Goal: Task Accomplishment & Management: Complete application form

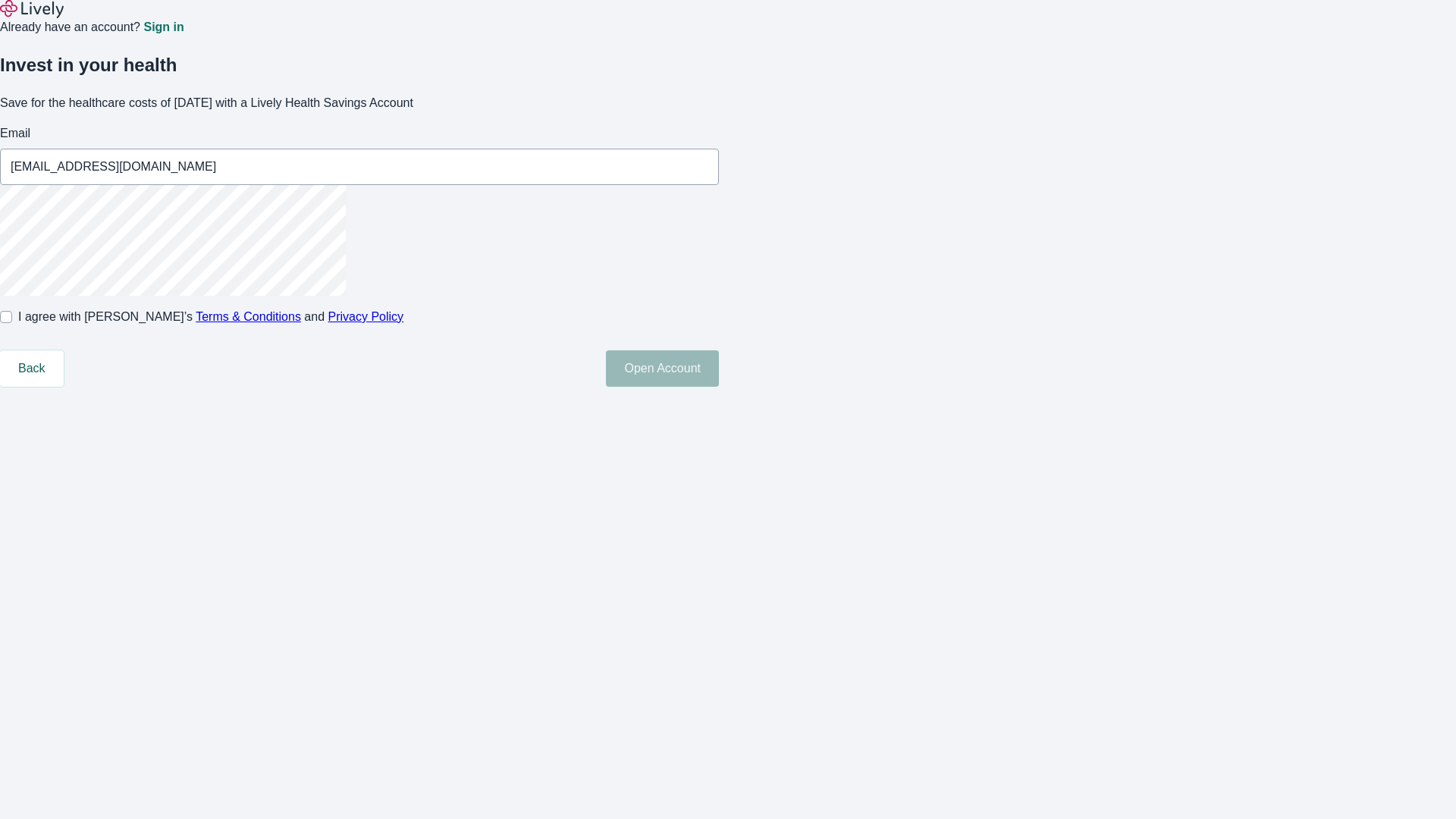
click at [12, 323] on input "I agree with Lively’s Terms & Conditions and Privacy Policy" at bounding box center [6, 317] width 12 height 12
checkbox input "true"
click at [719, 387] on button "Open Account" at bounding box center [663, 368] width 113 height 36
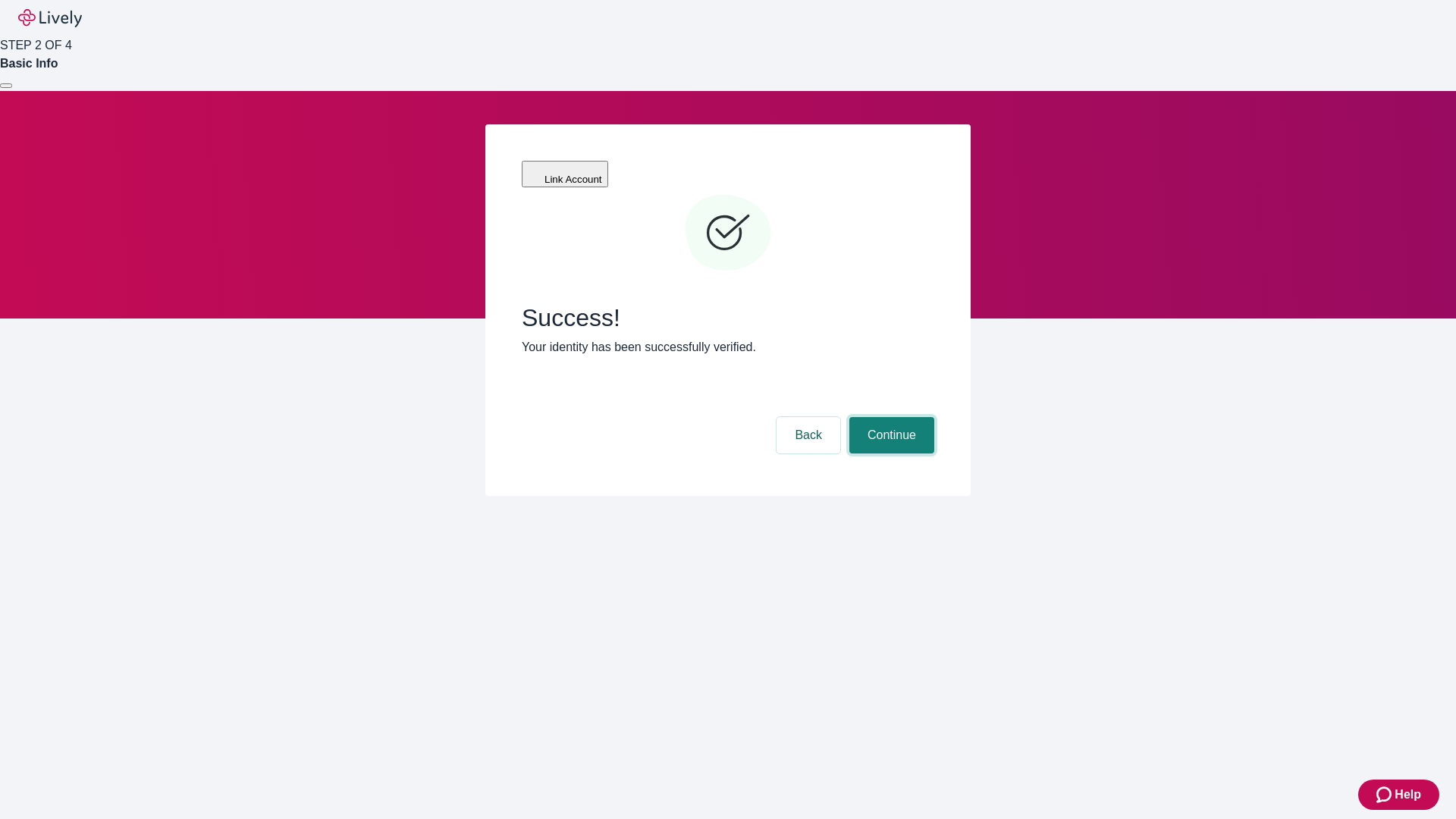
click at [890, 418] on button "Continue" at bounding box center [892, 435] width 85 height 36
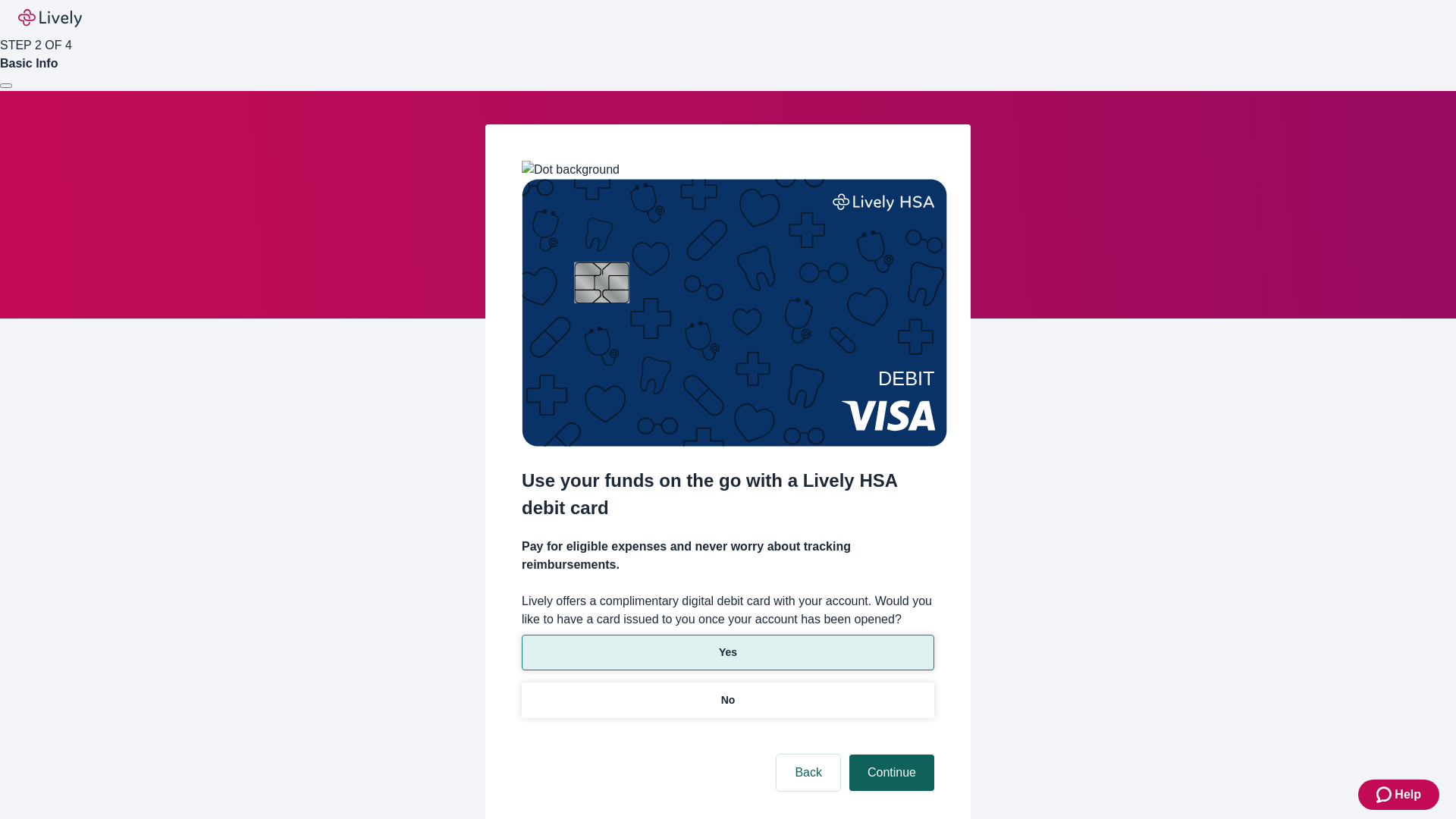
click at [727, 693] on p "No" at bounding box center [728, 700] width 15 height 16
click at [890, 755] on button "Continue" at bounding box center [892, 773] width 85 height 36
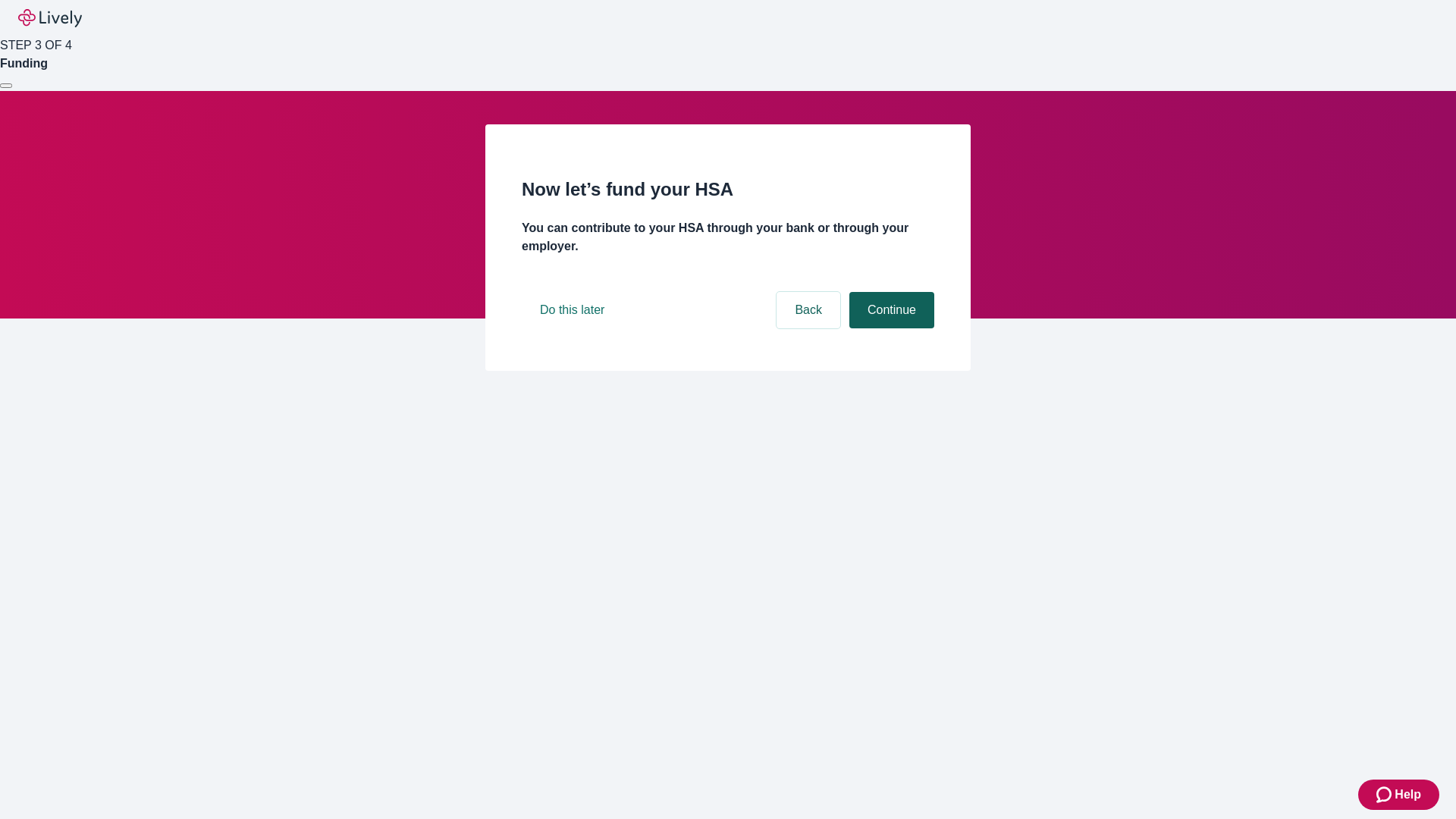
click at [890, 328] on button "Continue" at bounding box center [892, 310] width 85 height 36
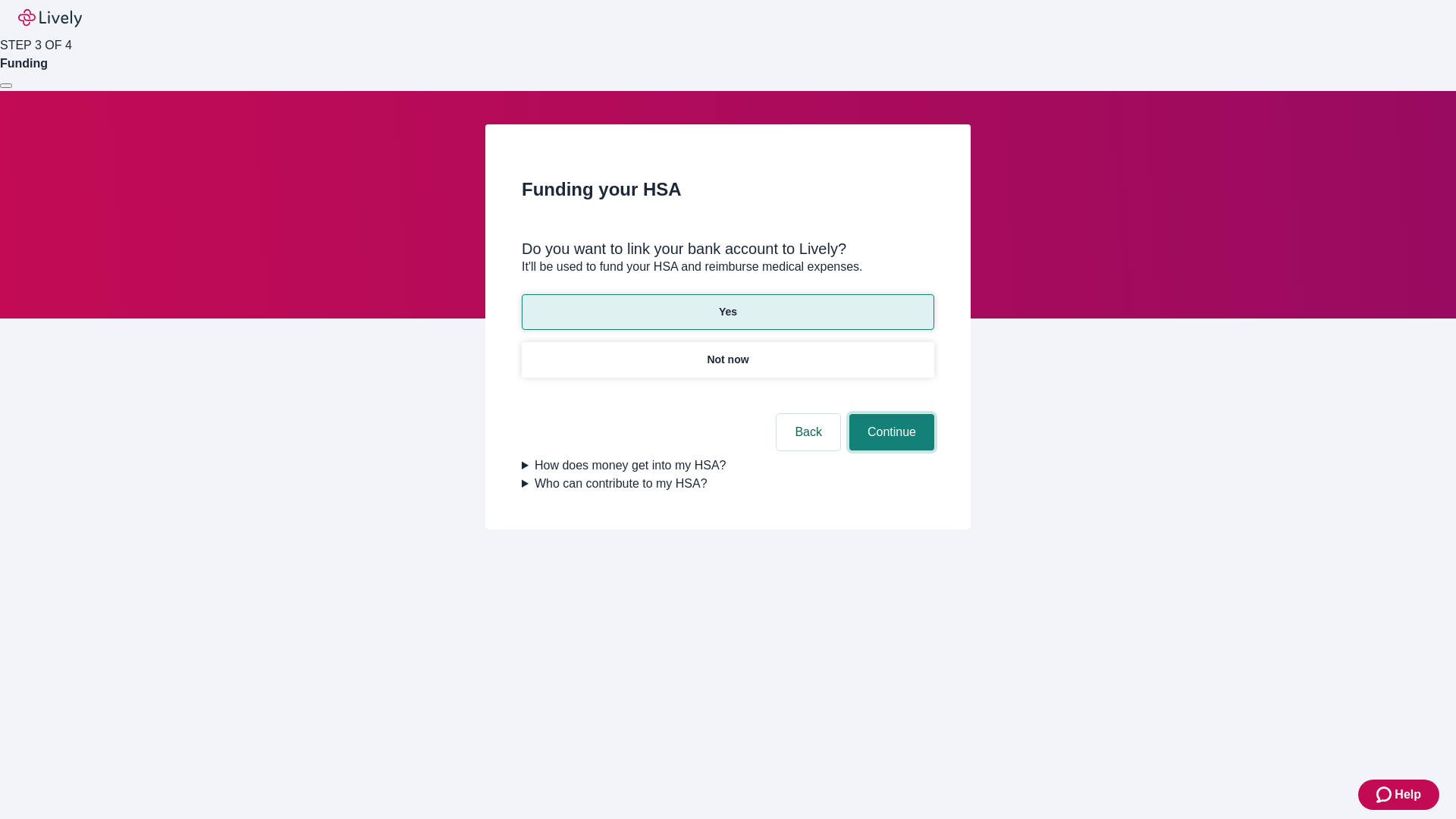
click at [890, 415] on button "Continue" at bounding box center [892, 432] width 85 height 36
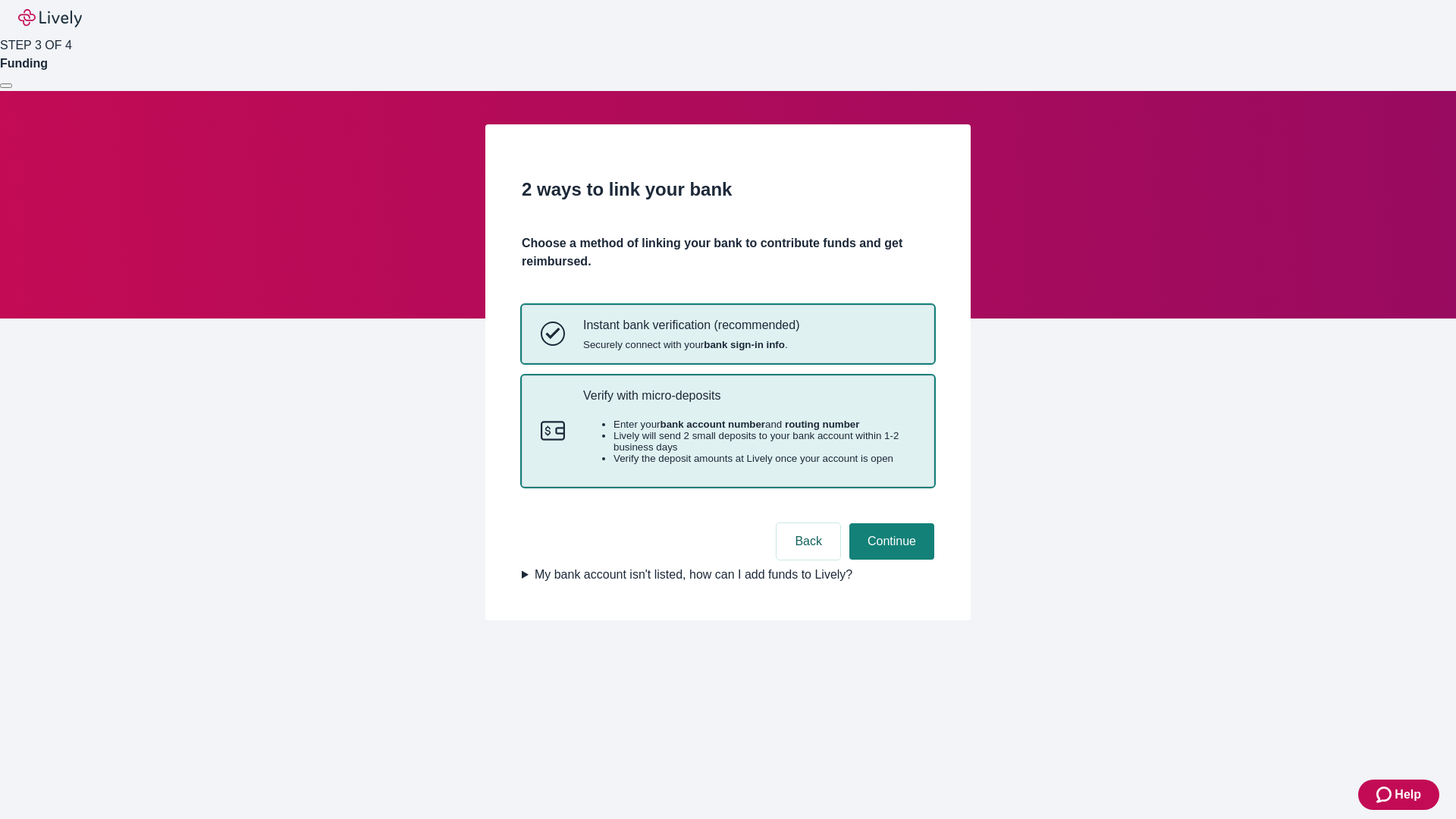
click at [749, 403] on p "Verify with micro-deposits" at bounding box center [749, 395] width 332 height 15
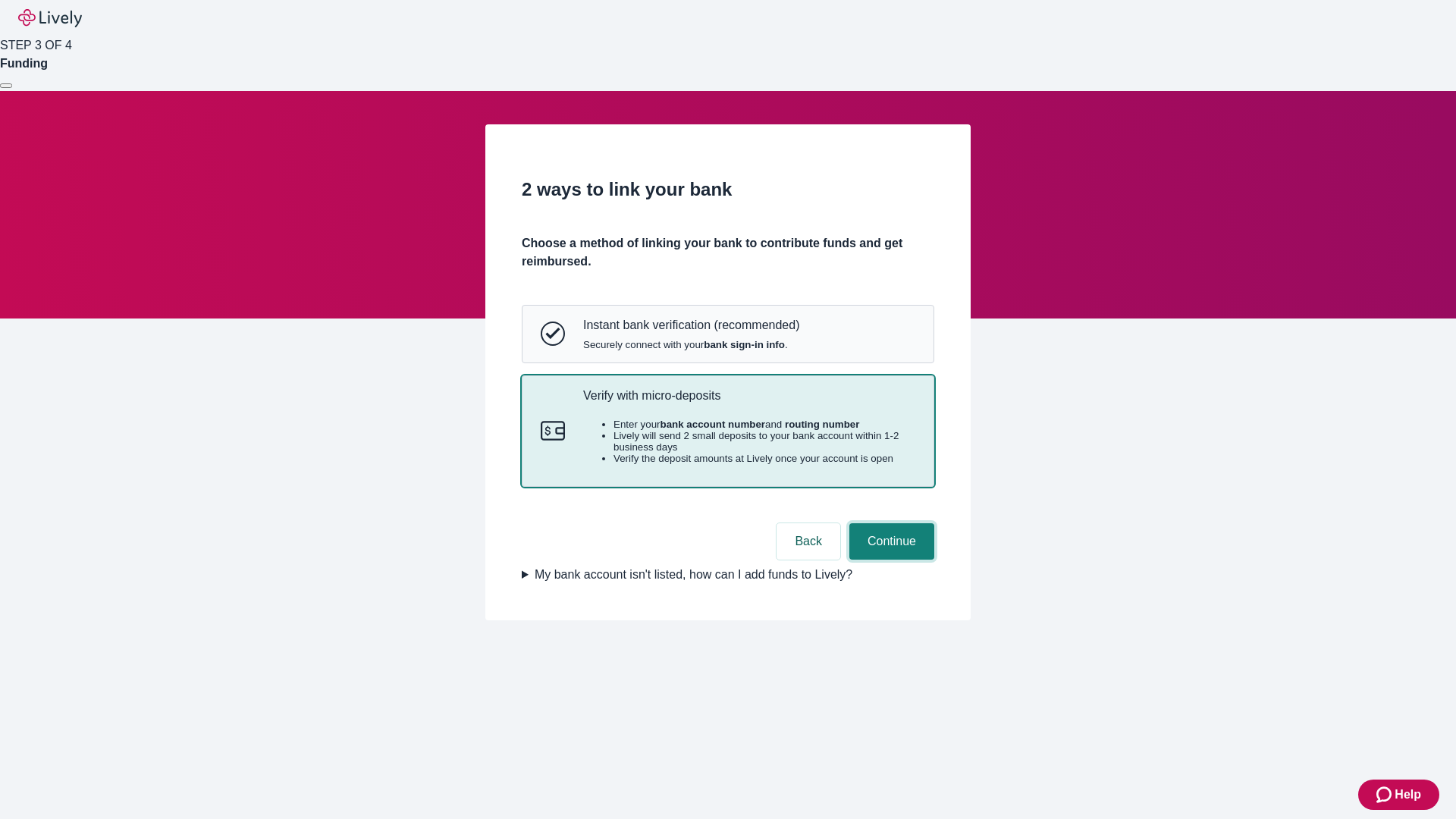
click at [890, 560] on button "Continue" at bounding box center [892, 541] width 85 height 36
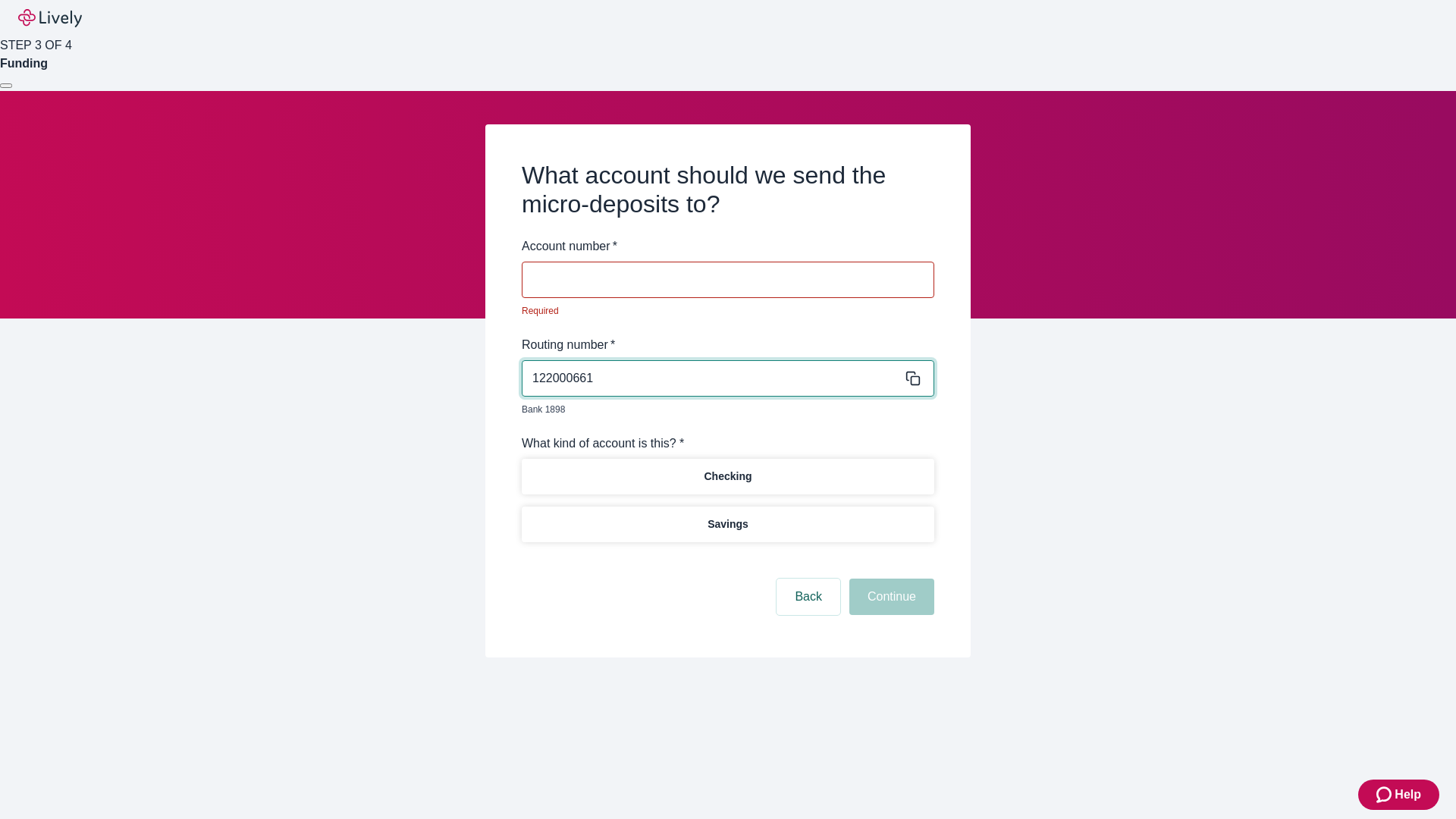
type input "122000661"
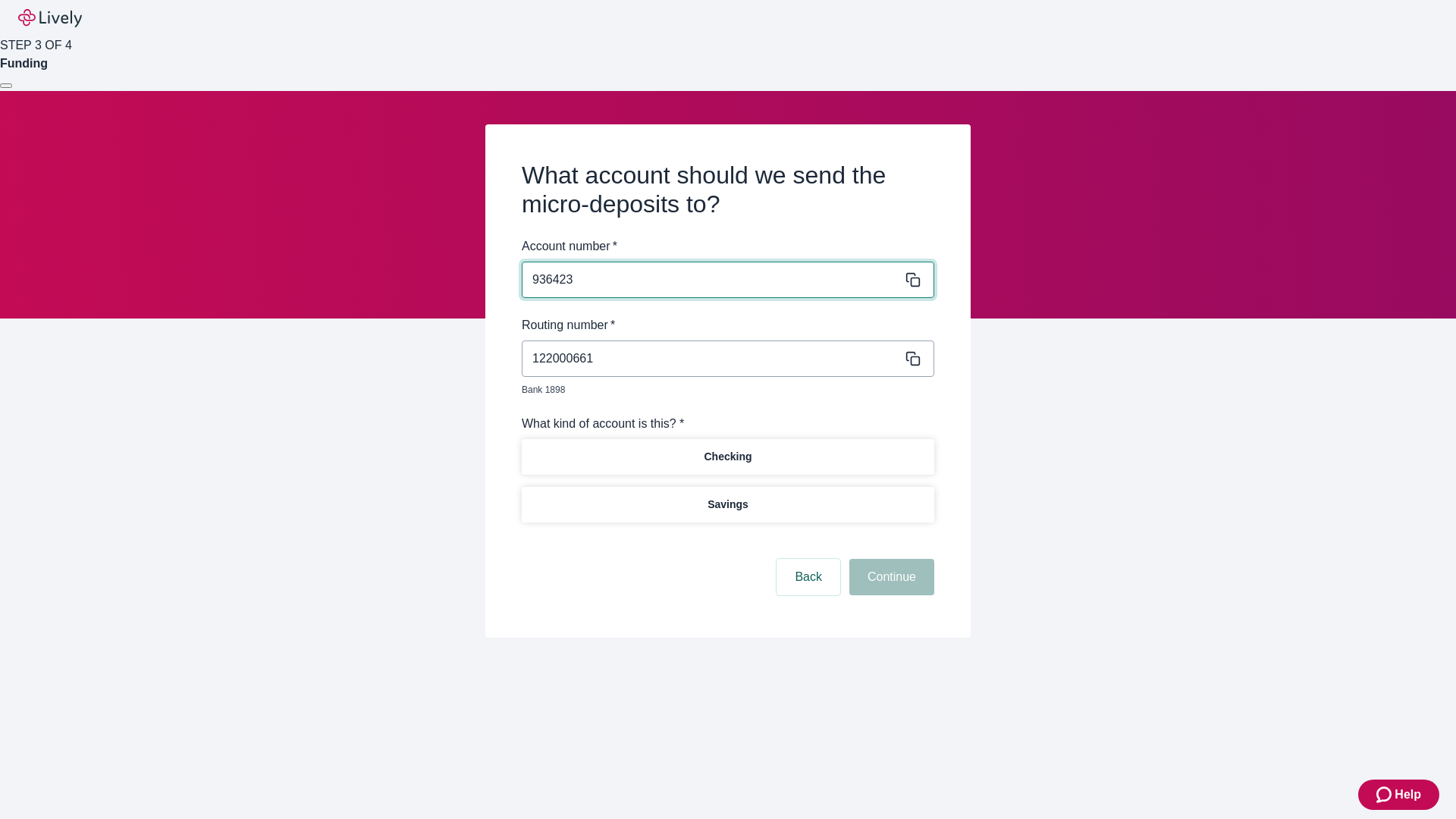
type input "936423"
click at [727, 449] on p "Checking" at bounding box center [728, 457] width 48 height 16
click at [890, 560] on button "Continue" at bounding box center [892, 577] width 85 height 36
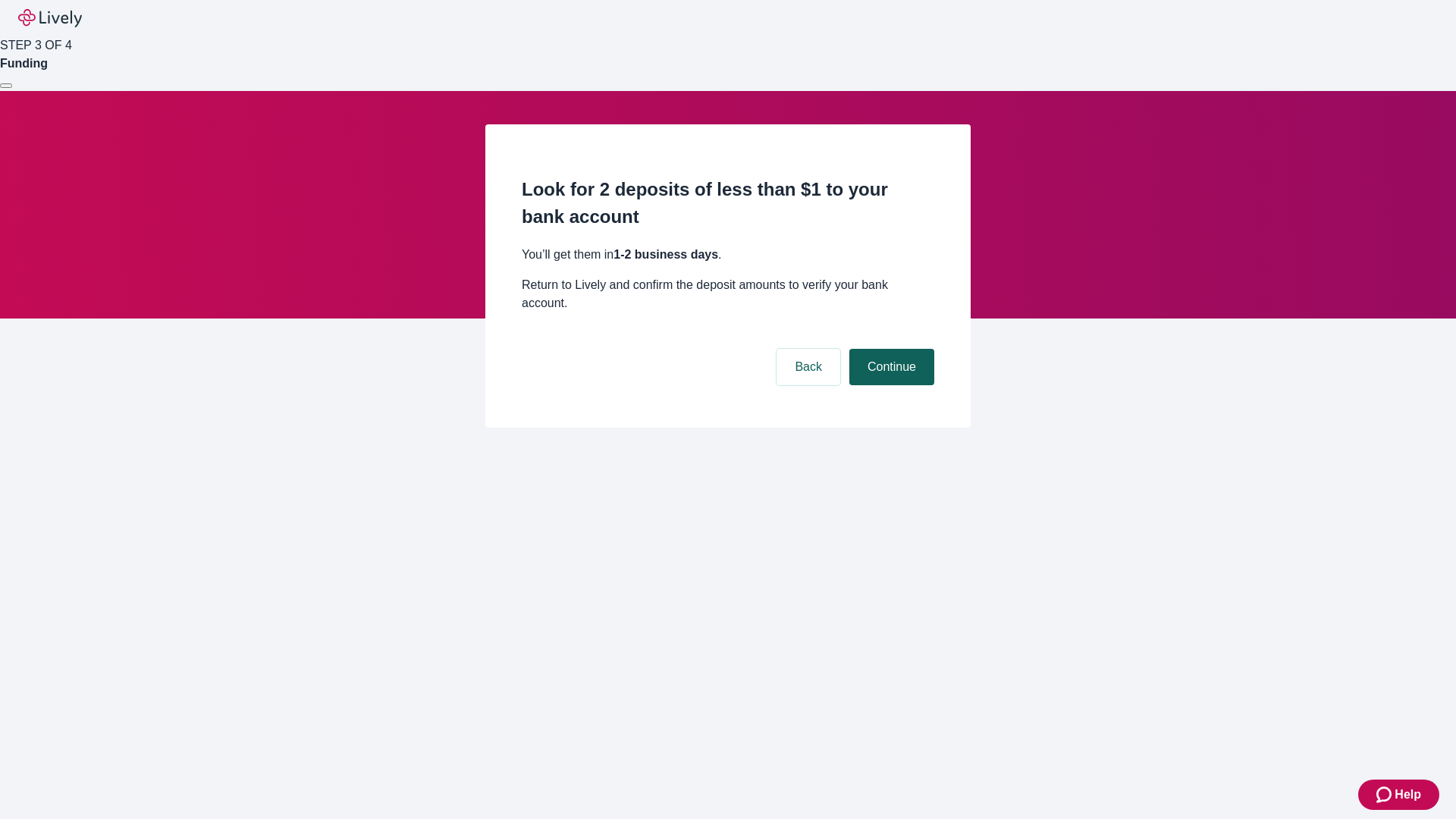
click at [890, 349] on button "Continue" at bounding box center [892, 367] width 85 height 36
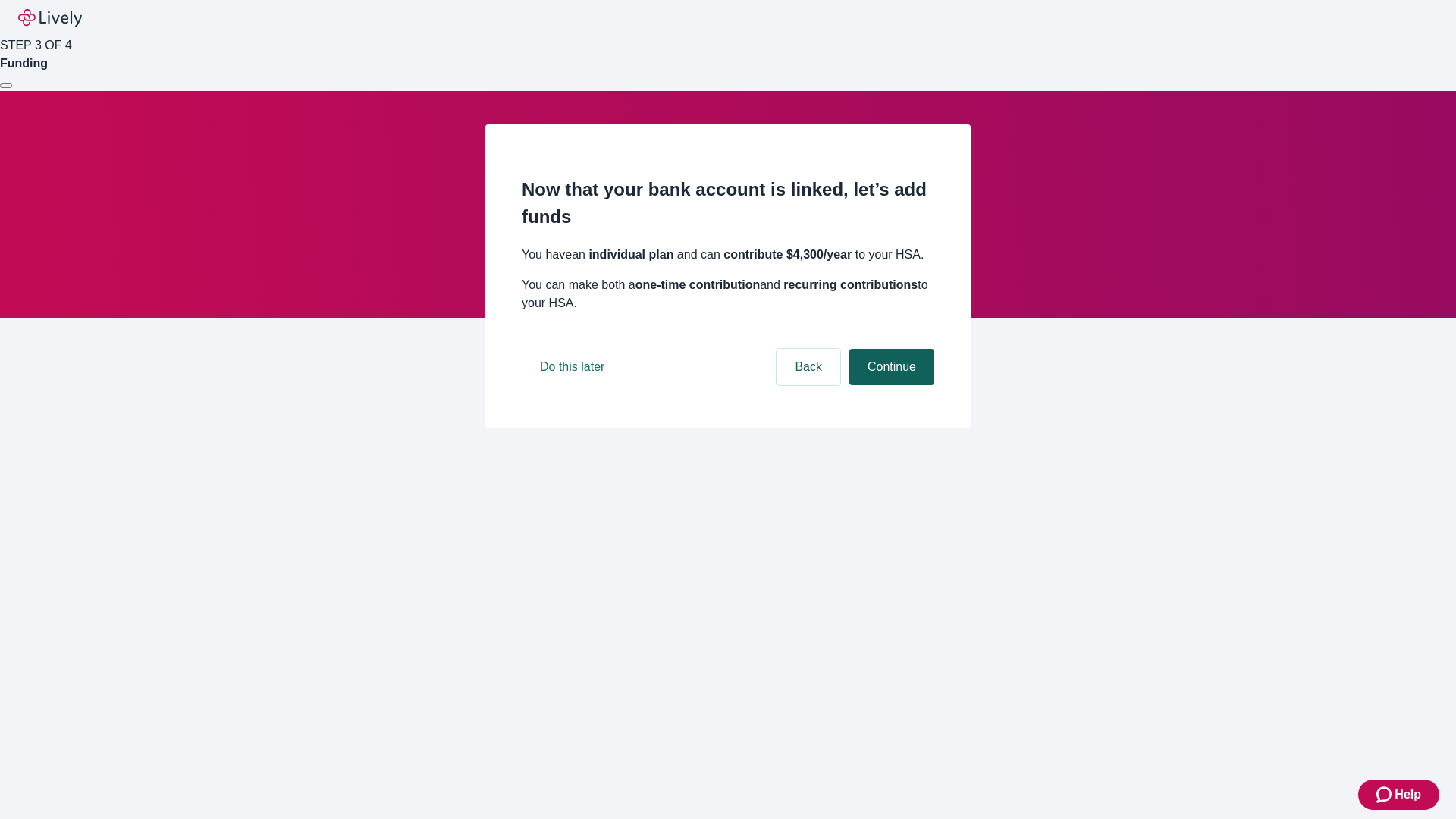
click at [890, 385] on button "Continue" at bounding box center [892, 367] width 85 height 36
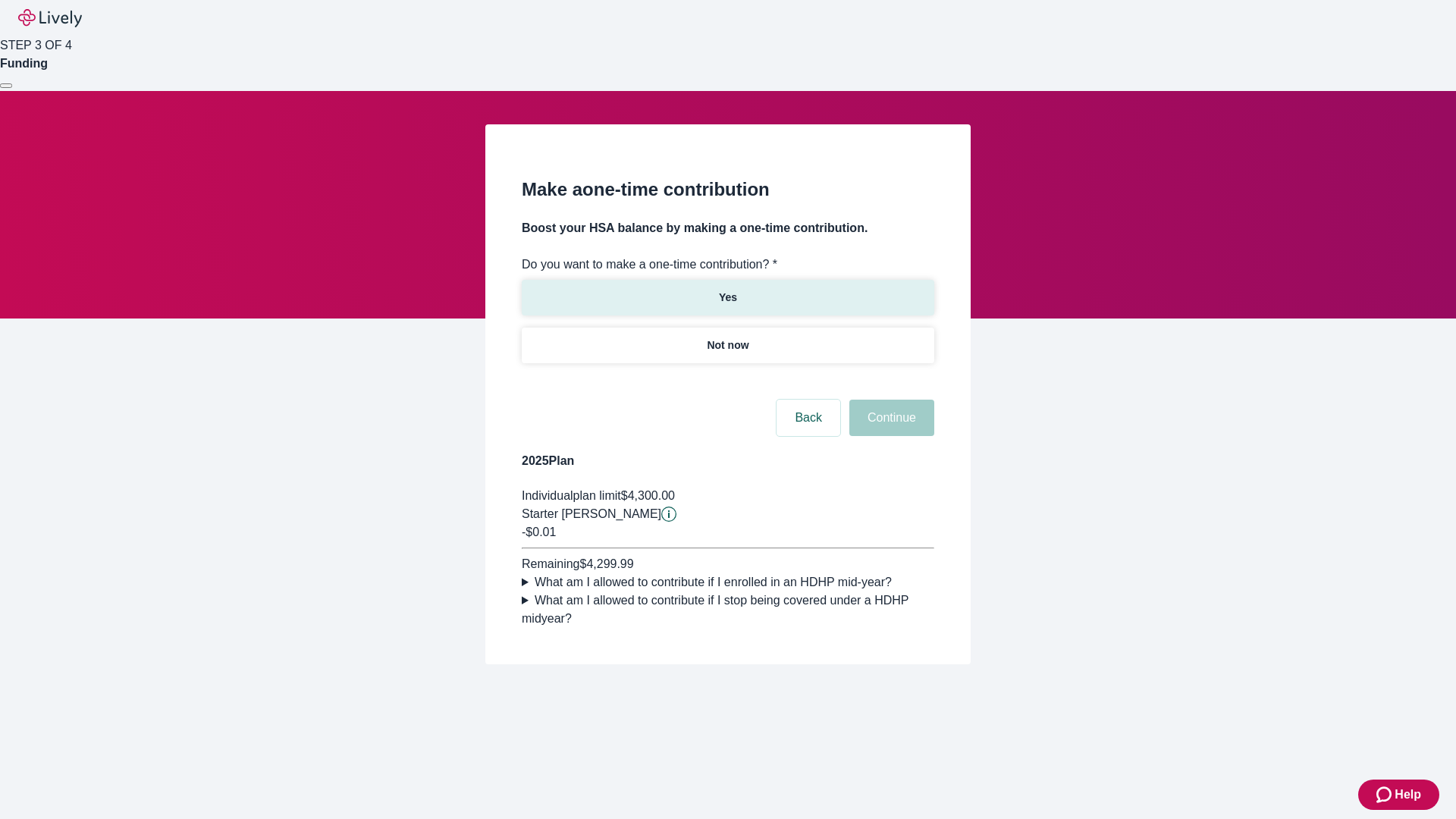
click at [727, 290] on p "Yes" at bounding box center [728, 297] width 18 height 16
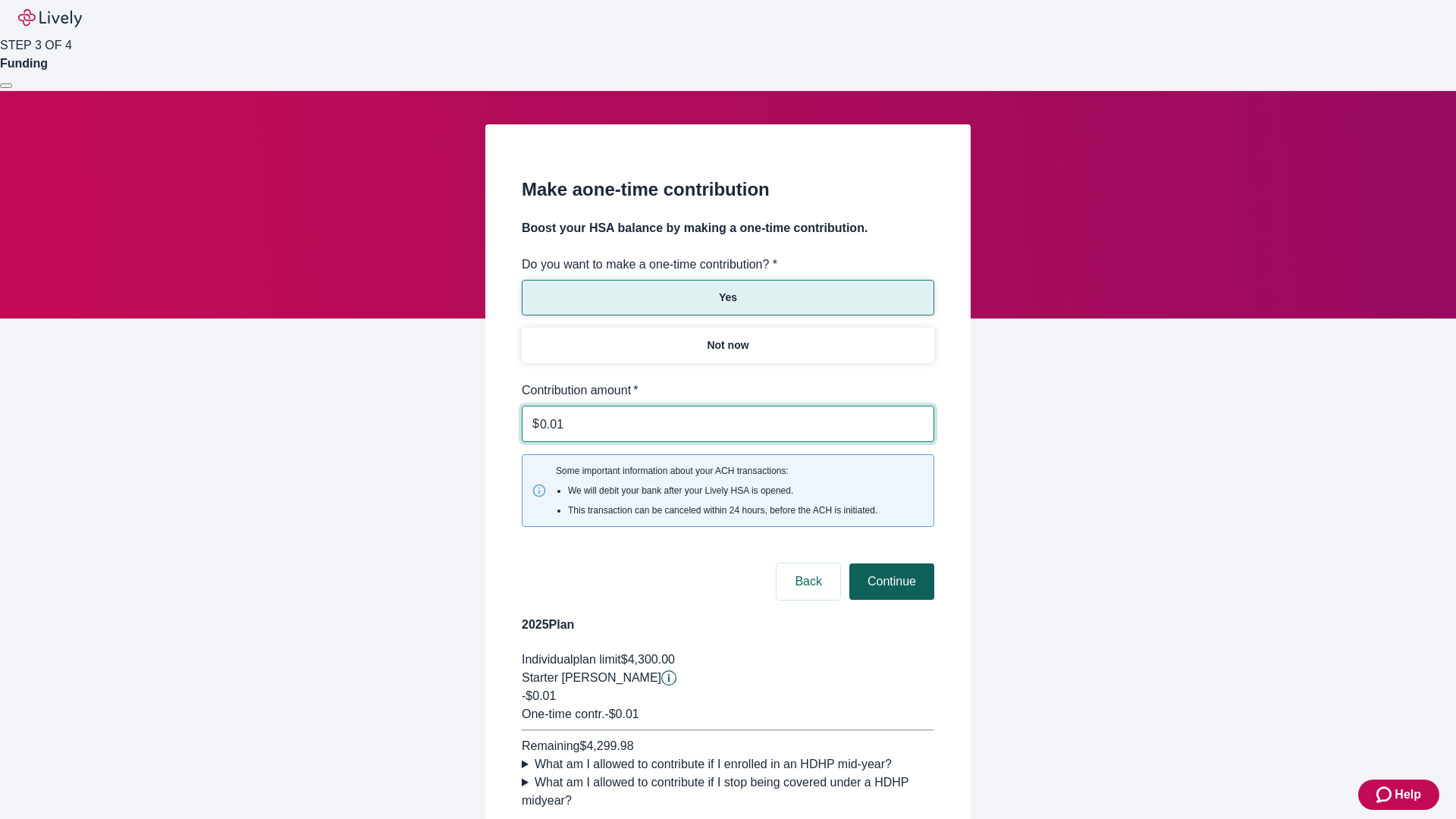
click at [890, 564] on button "Continue" at bounding box center [892, 582] width 85 height 36
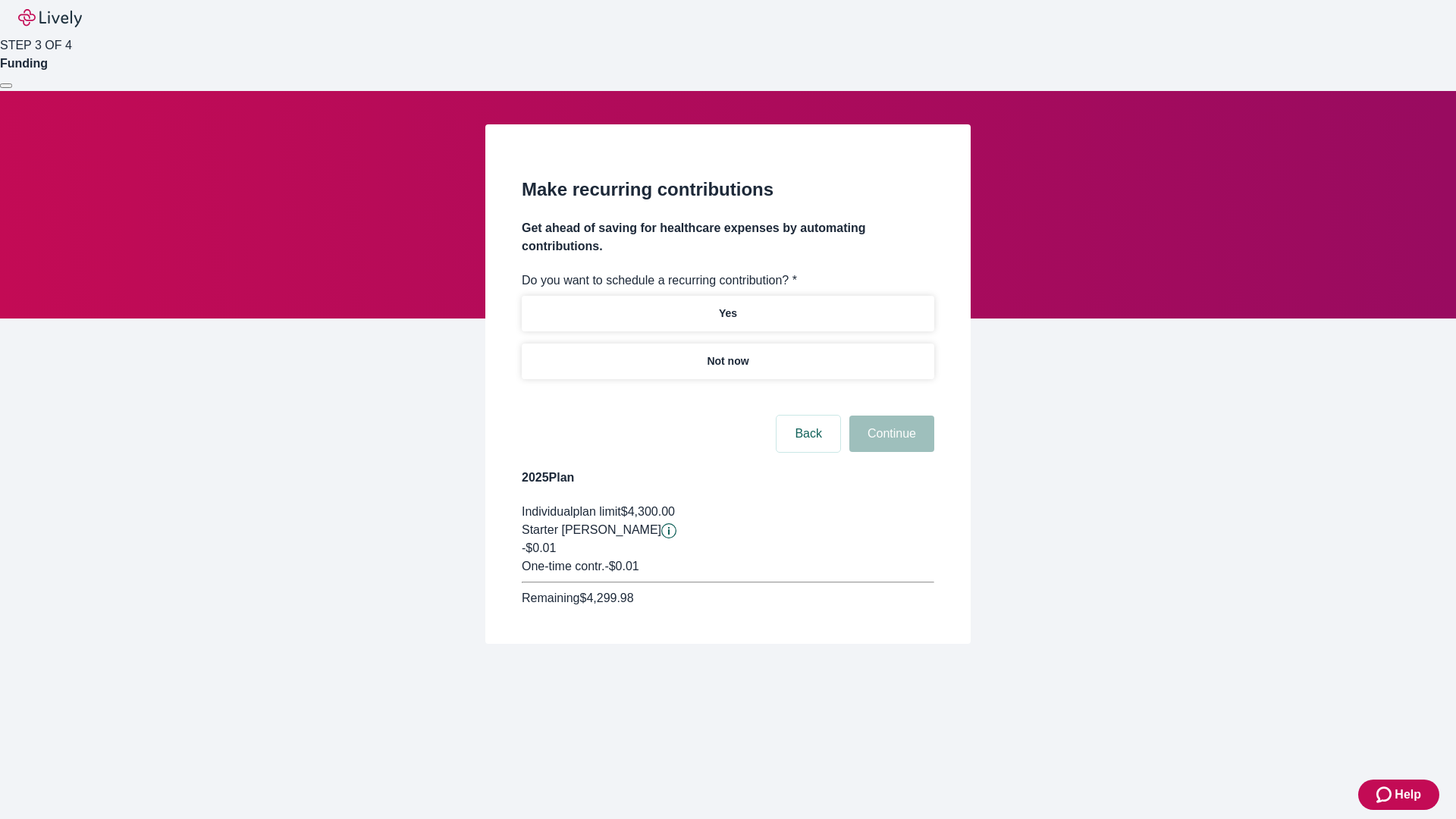
click at [727, 354] on p "Not now" at bounding box center [728, 361] width 42 height 16
click at [890, 416] on button "Continue" at bounding box center [892, 434] width 85 height 36
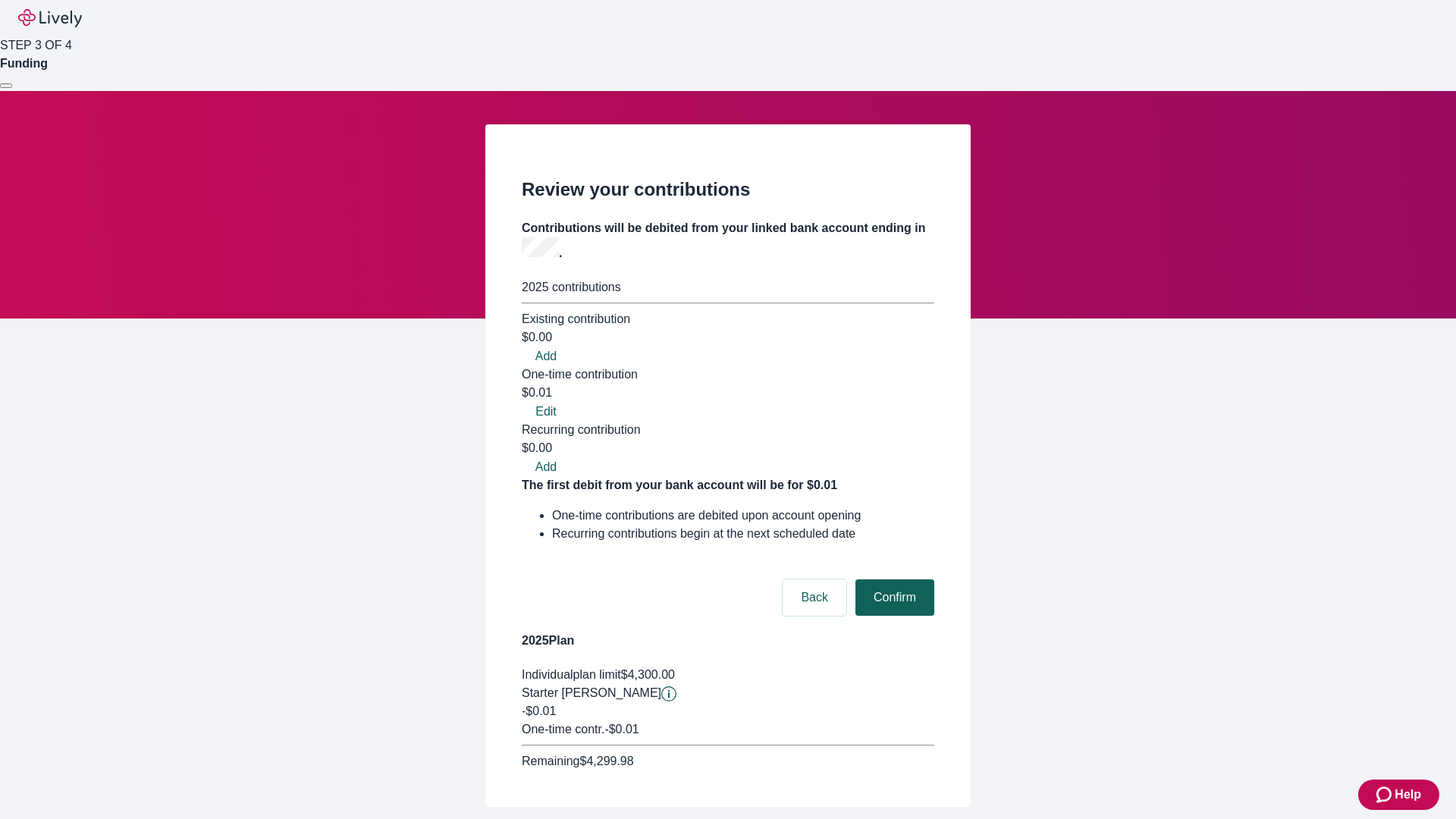
click at [893, 579] on button "Confirm" at bounding box center [895, 597] width 79 height 36
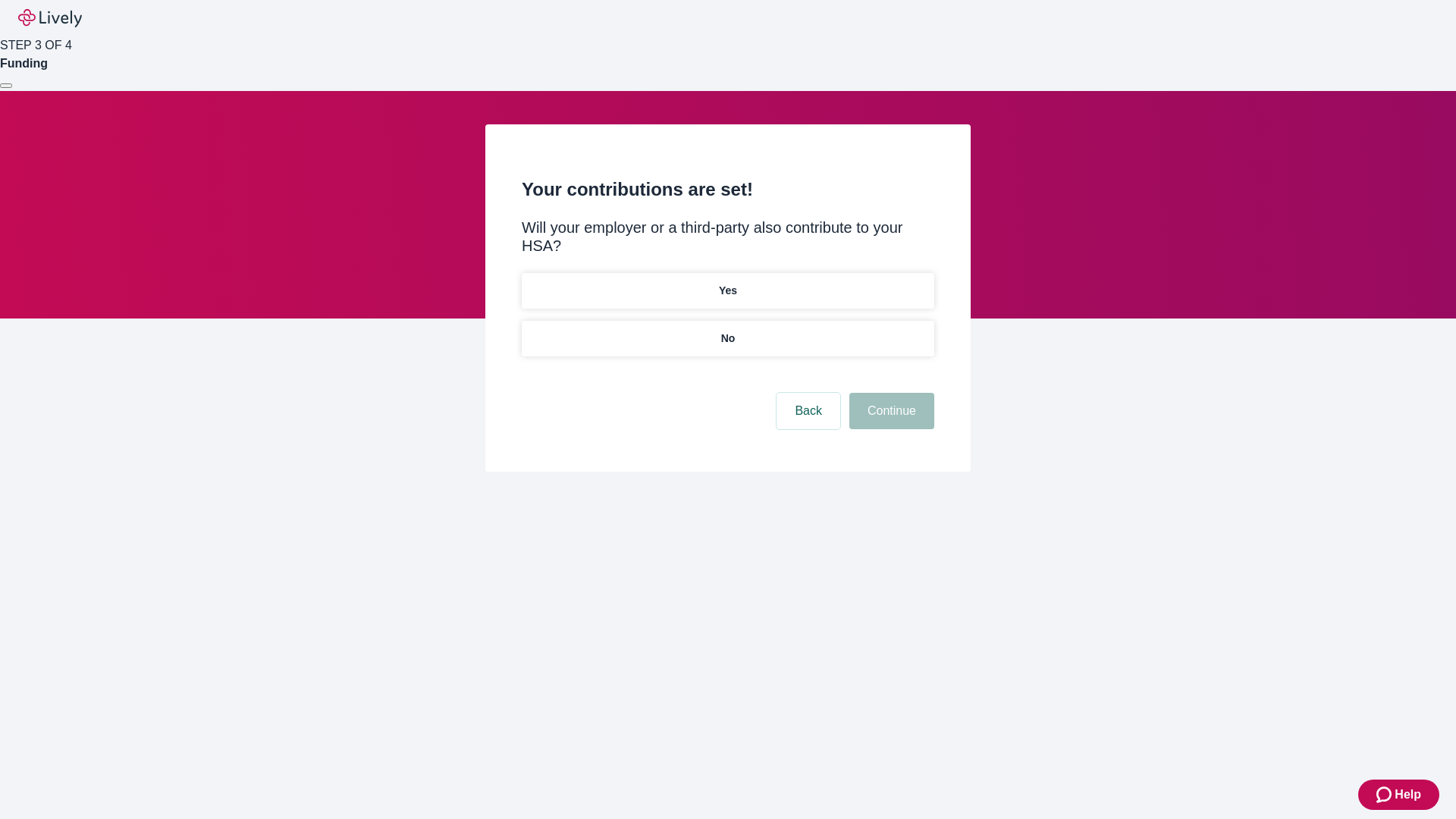
click at [727, 331] on p "No" at bounding box center [728, 338] width 15 height 16
click at [890, 393] on button "Continue" at bounding box center [892, 411] width 85 height 36
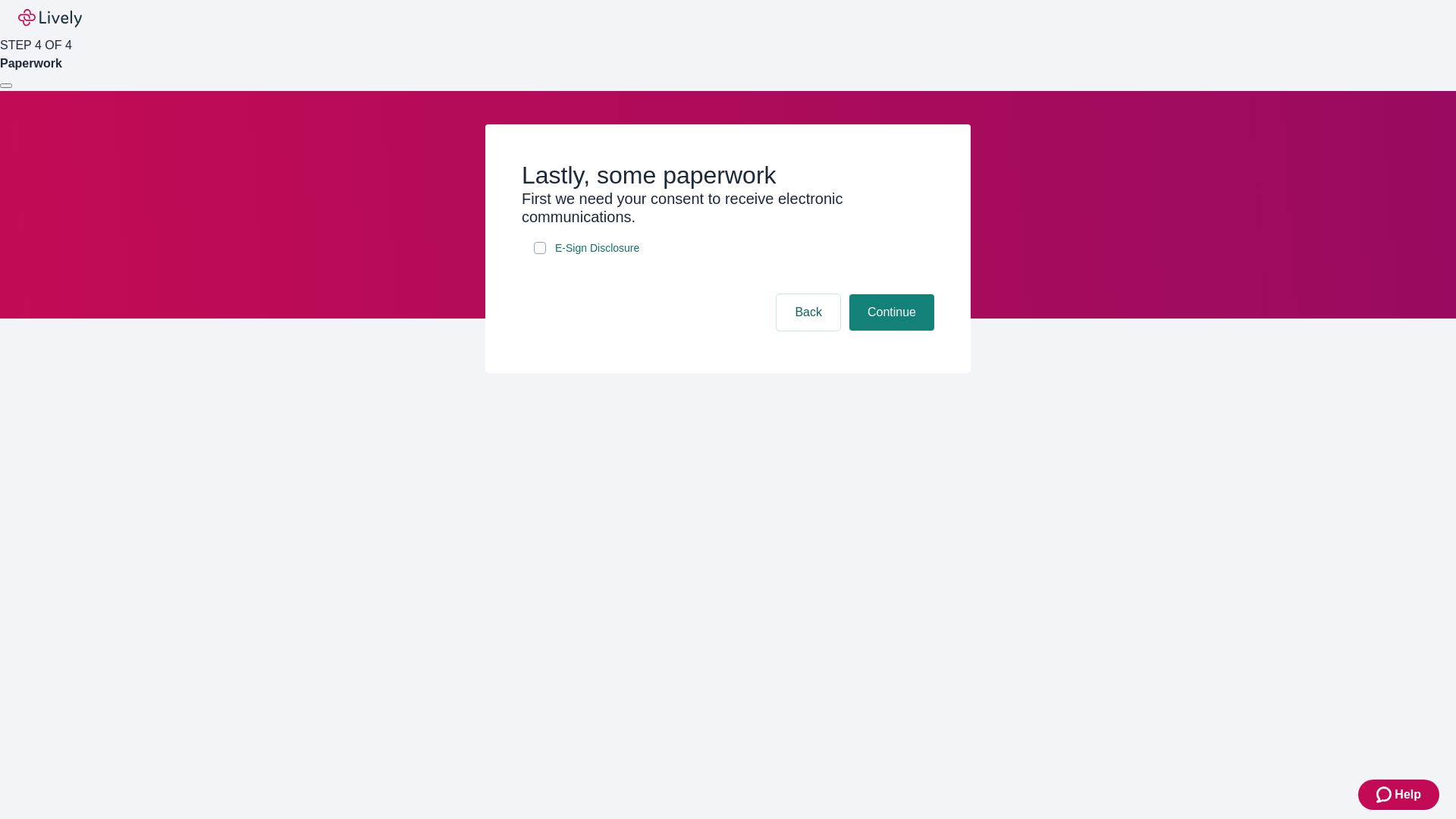
click at [540, 254] on input "E-Sign Disclosure" at bounding box center [540, 248] width 12 height 12
checkbox input "true"
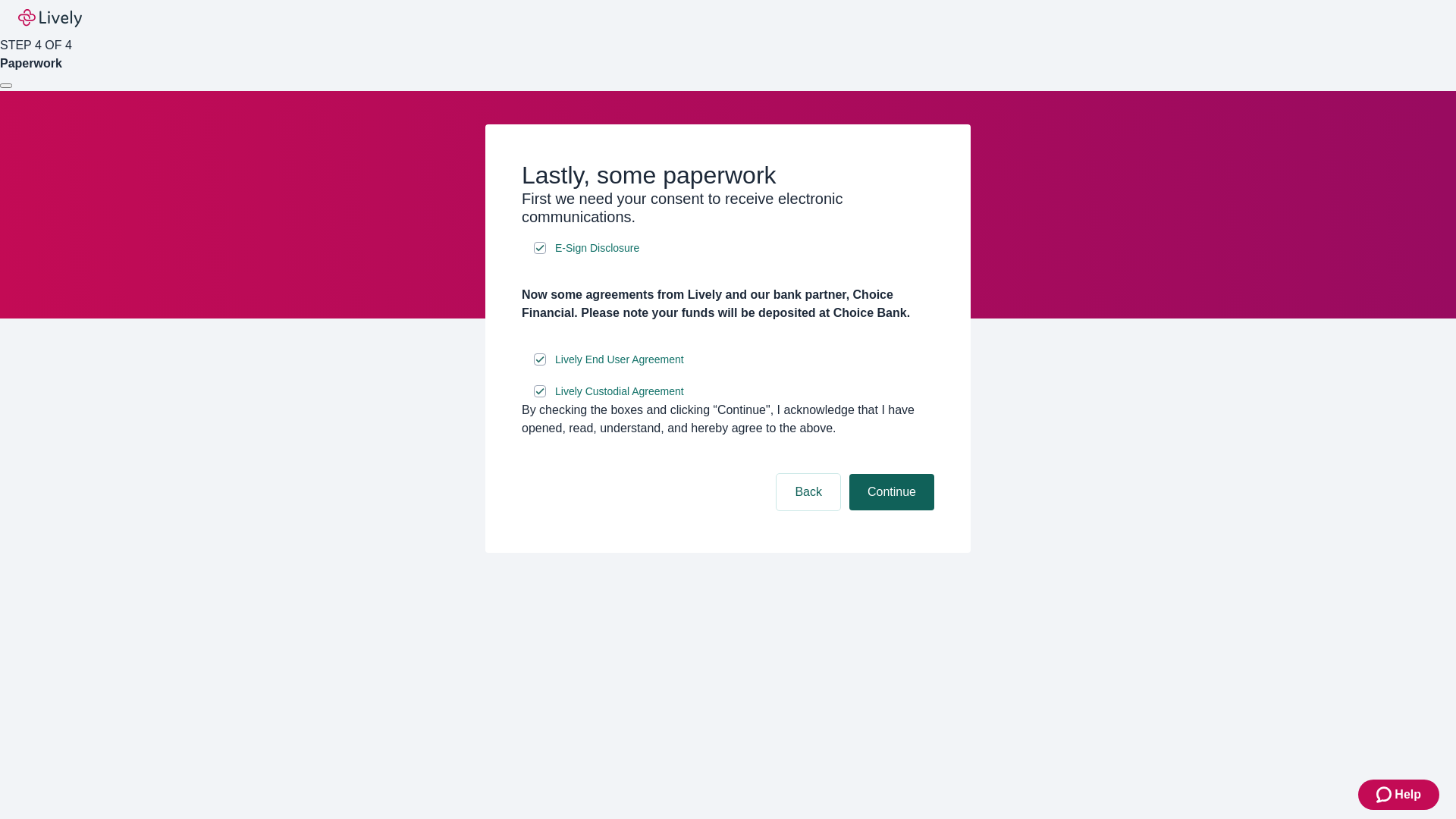
click at [890, 511] on button "Continue" at bounding box center [892, 492] width 85 height 36
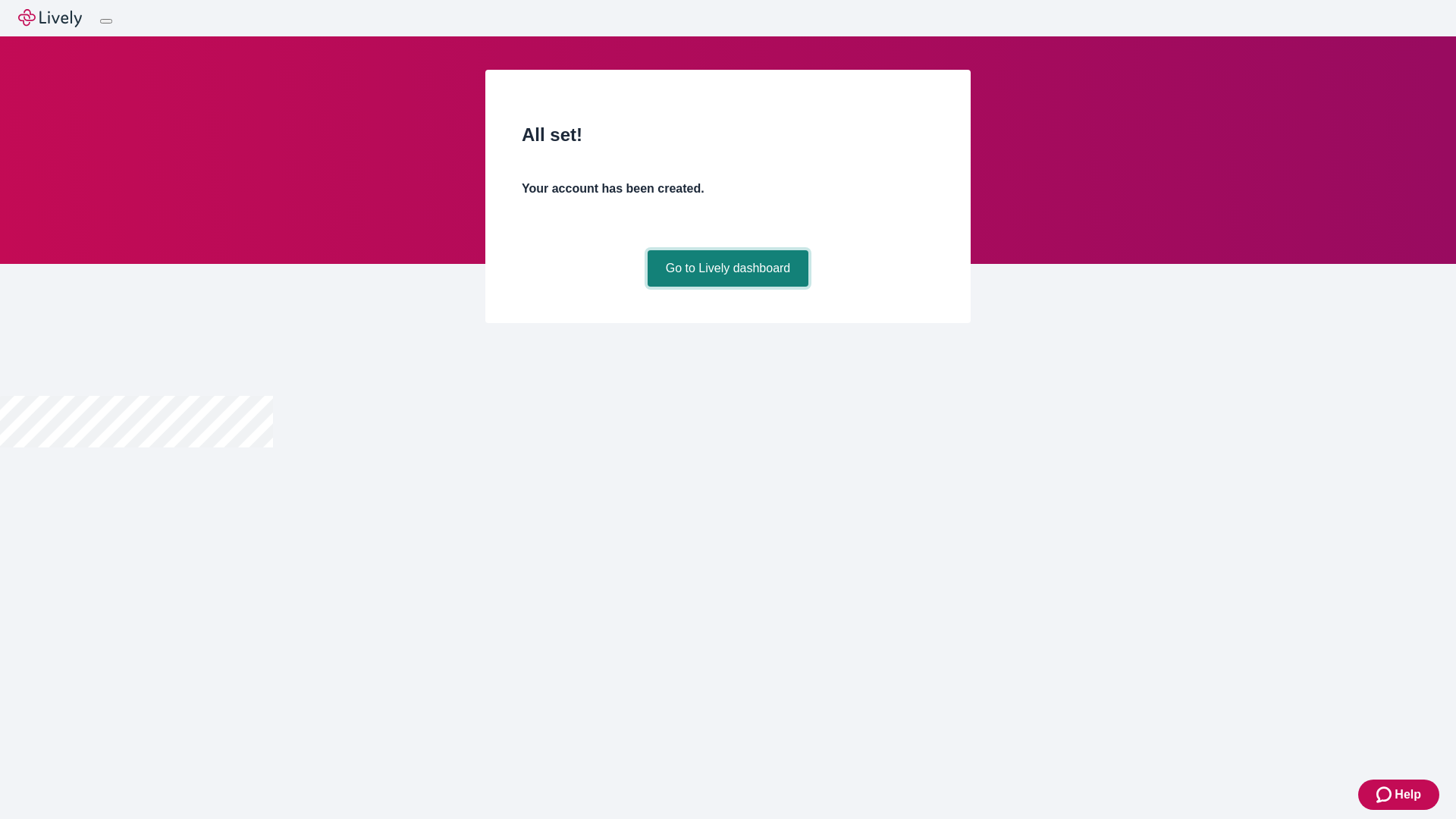
click at [727, 287] on link "Go to Lively dashboard" at bounding box center [729, 268] width 162 height 36
